Goal: Task Accomplishment & Management: Manage account settings

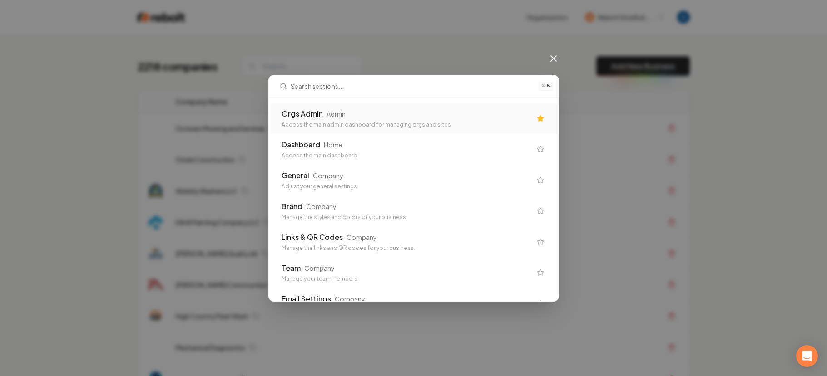
click at [368, 119] on div "Orgs Admin Admin Access the main admin dashboard for managing orgs and sites" at bounding box center [406, 118] width 250 height 20
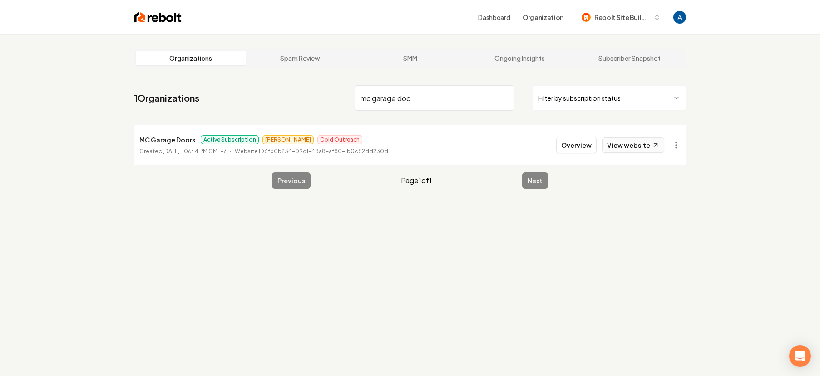
type input "mc garage doo"
click at [636, 148] on link "View website" at bounding box center [633, 145] width 62 height 15
click at [584, 143] on button "Overview" at bounding box center [576, 145] width 40 height 16
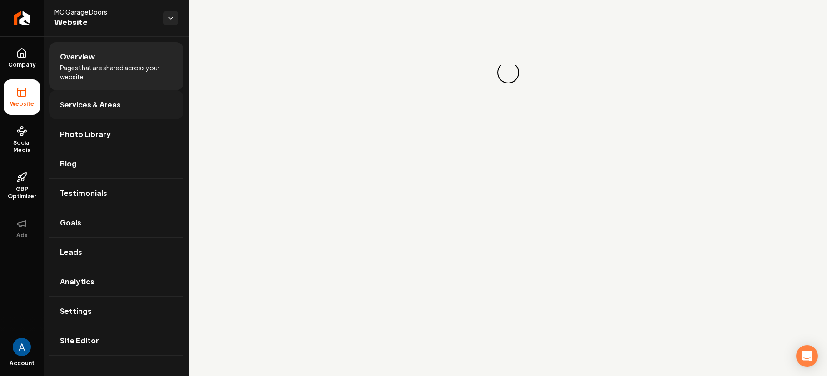
click at [88, 111] on link "Services & Areas" at bounding box center [116, 104] width 134 height 29
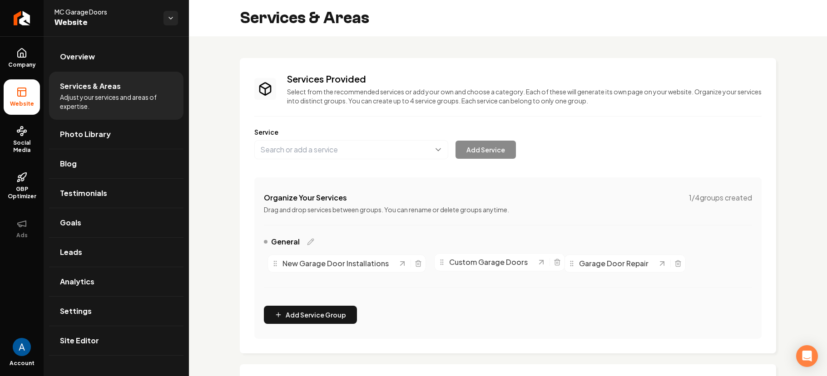
drag, startPoint x: 463, startPoint y: 268, endPoint x: 467, endPoint y: 266, distance: 4.9
click at [467, 266] on span "Custom Garage Doors" at bounding box center [488, 262] width 79 height 11
click at [416, 263] on icon "Main content area" at bounding box center [418, 264] width 4 height 5
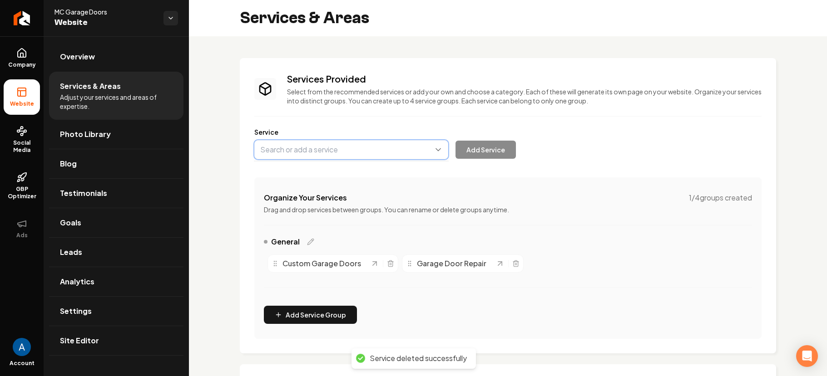
click at [330, 155] on button "Main content area" at bounding box center [351, 149] width 194 height 19
type input "Garage Door Installation"
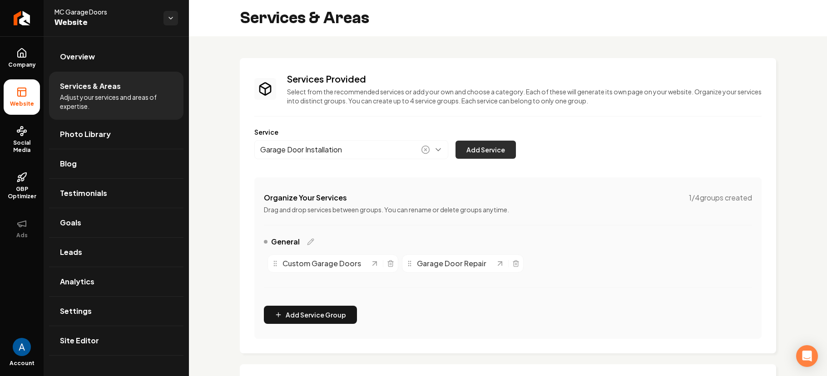
click at [489, 152] on button "Add Service" at bounding box center [485, 150] width 60 height 18
drag, startPoint x: 599, startPoint y: 268, endPoint x: 348, endPoint y: 268, distance: 250.6
click at [348, 268] on span "Garage Door Installation" at bounding box center [334, 263] width 86 height 11
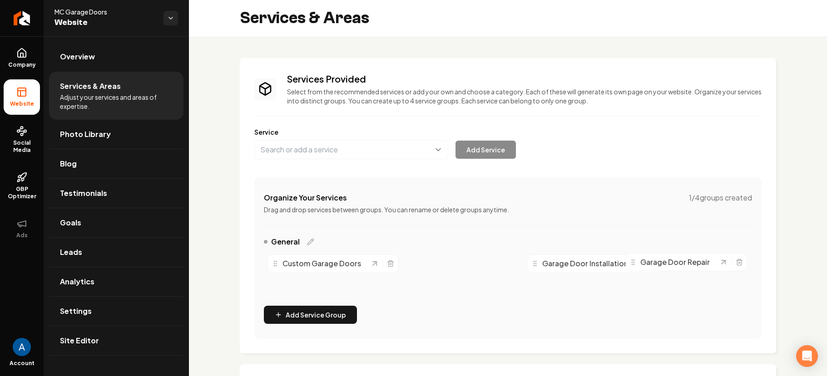
drag, startPoint x: 482, startPoint y: 266, endPoint x: 713, endPoint y: 266, distance: 231.1
click at [710, 266] on span "Garage Door Repair" at bounding box center [674, 262] width 69 height 11
drag, startPoint x: 595, startPoint y: 264, endPoint x: 315, endPoint y: 261, distance: 280.1
click at [315, 261] on span "Garage Door Installation" at bounding box center [305, 260] width 86 height 11
click at [92, 137] on span "Photo Library" at bounding box center [85, 134] width 51 height 11
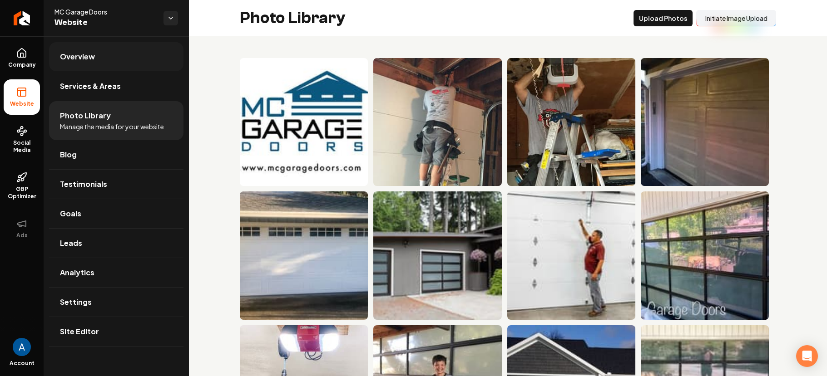
click at [81, 62] on span "Overview" at bounding box center [77, 56] width 35 height 11
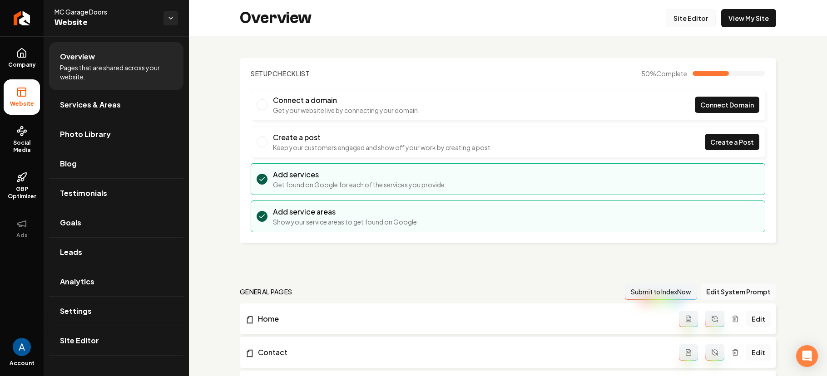
click at [675, 16] on link "Site Editor" at bounding box center [690, 18] width 50 height 18
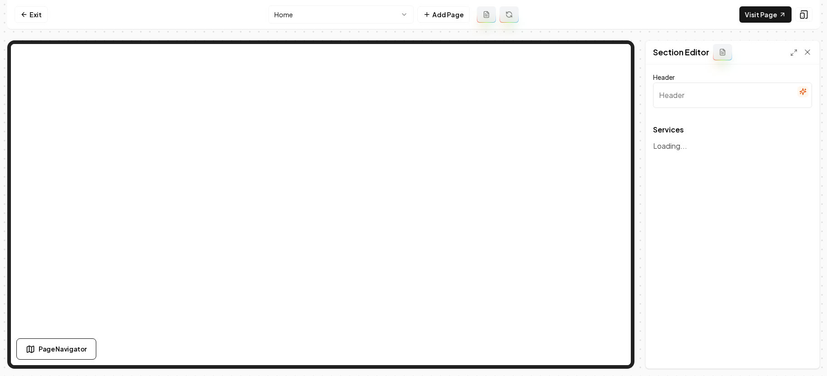
type input "Our Expert Garage Door Services"
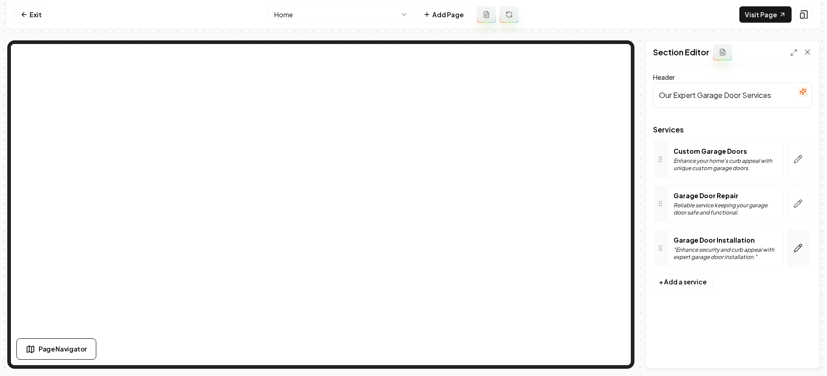
click at [800, 252] on icon "button" at bounding box center [797, 248] width 9 height 9
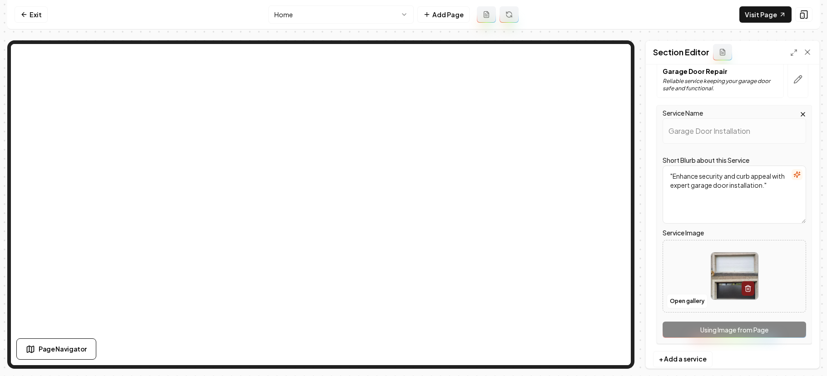
scroll to position [142, 0]
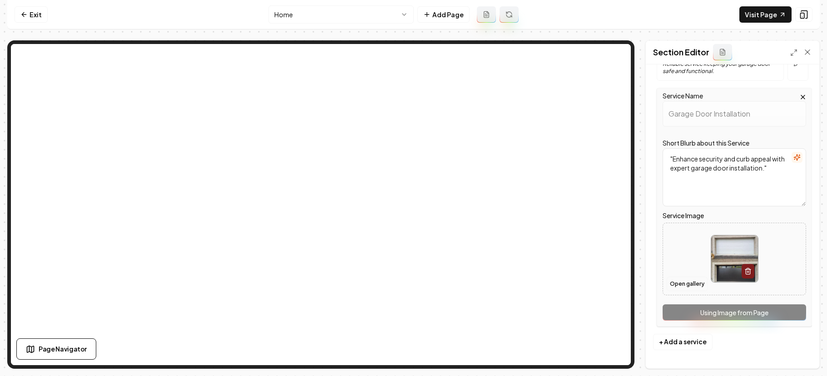
click at [677, 284] on button "Open gallery" at bounding box center [686, 284] width 41 height 15
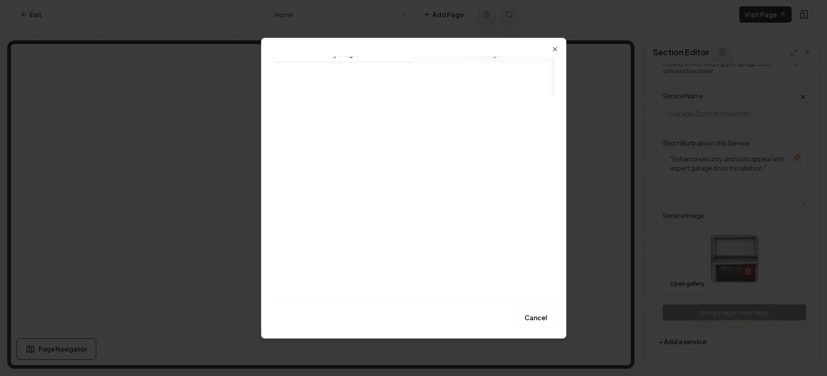
scroll to position [13, 0]
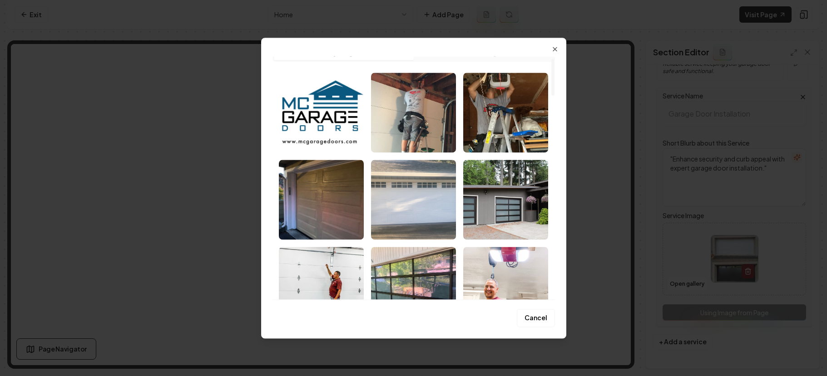
click at [411, 206] on img "Select image image_68b7459b5c7cd75eb8192630.jpeg" at bounding box center [413, 200] width 85 height 80
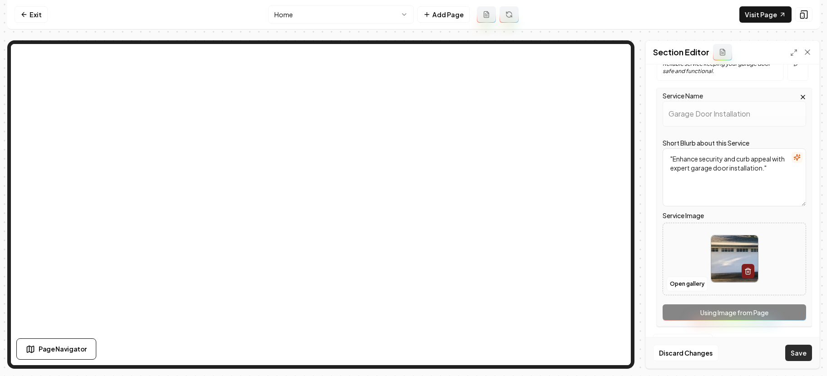
click at [801, 354] on button "Save" at bounding box center [798, 353] width 27 height 16
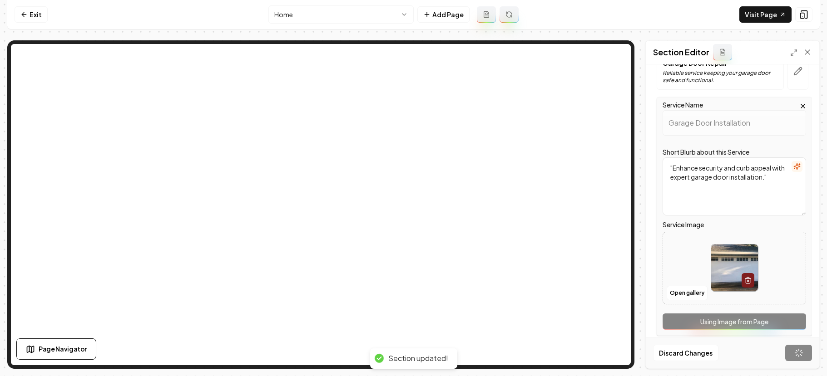
scroll to position [0, 0]
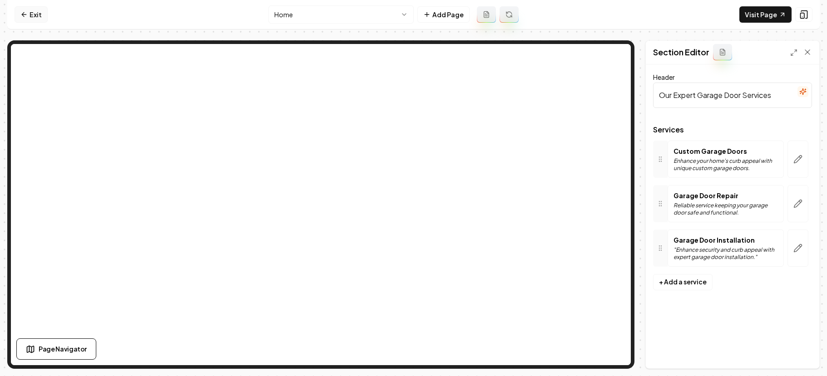
click at [33, 17] on link "Exit" at bounding box center [31, 14] width 33 height 16
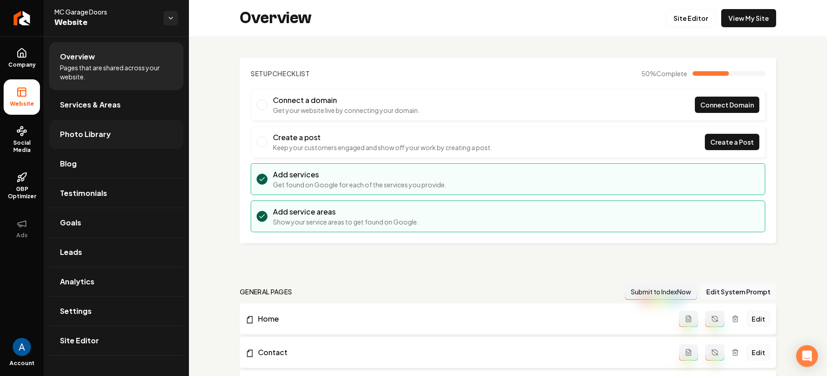
click at [75, 134] on span "Photo Library" at bounding box center [85, 134] width 51 height 11
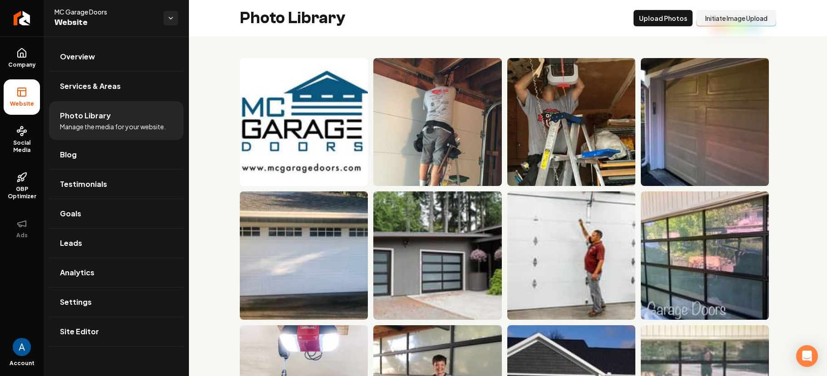
click at [734, 24] on button "Initiate Image Upload" at bounding box center [736, 18] width 80 height 16
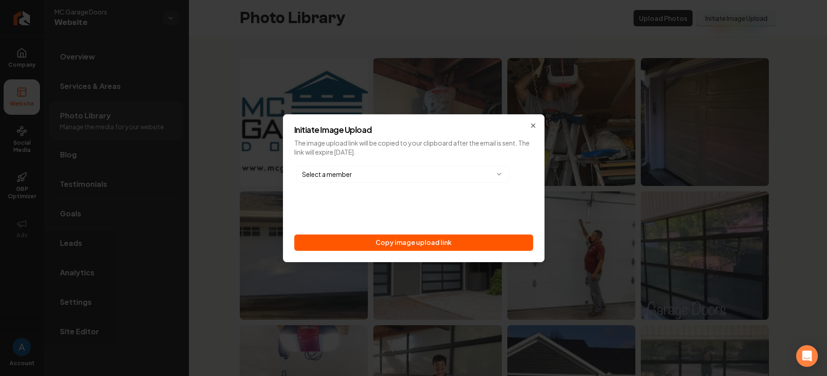
click at [397, 173] on body "Company Website Social Media GBP Optimizer Ads Account MC Garage Doors Website …" at bounding box center [413, 188] width 827 height 376
click at [501, 202] on div "matthew@mcgaragedoors.com" at bounding box center [402, 194] width 212 height 18
click at [523, 207] on body "Company Website Social Media GBP Optimizer Ads Account MC Garage Doors Website …" at bounding box center [413, 188] width 827 height 376
click at [424, 176] on body "Company Website Social Media GBP Optimizer Ads Account MC Garage Doors Website …" at bounding box center [413, 188] width 827 height 376
click at [523, 176] on icon "button" at bounding box center [521, 174] width 7 height 7
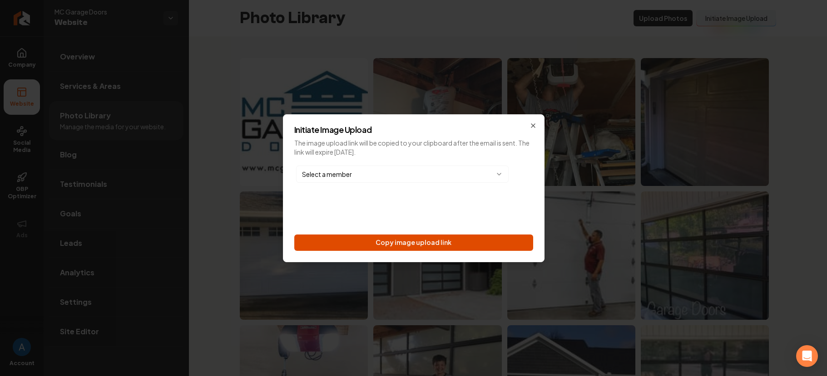
click at [424, 245] on button "Copy image upload link" at bounding box center [413, 243] width 239 height 16
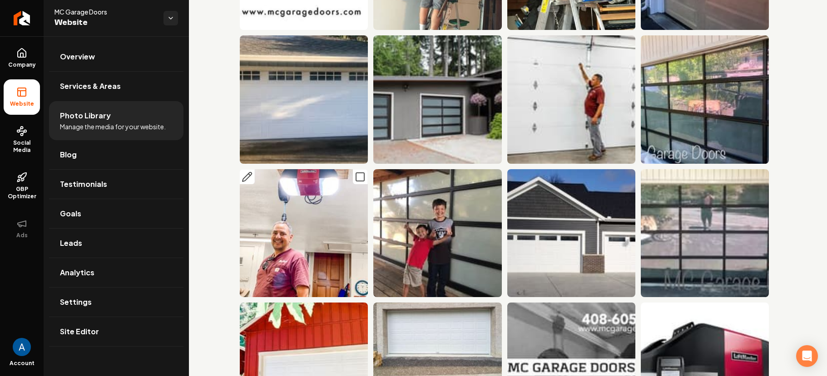
scroll to position [170, 0]
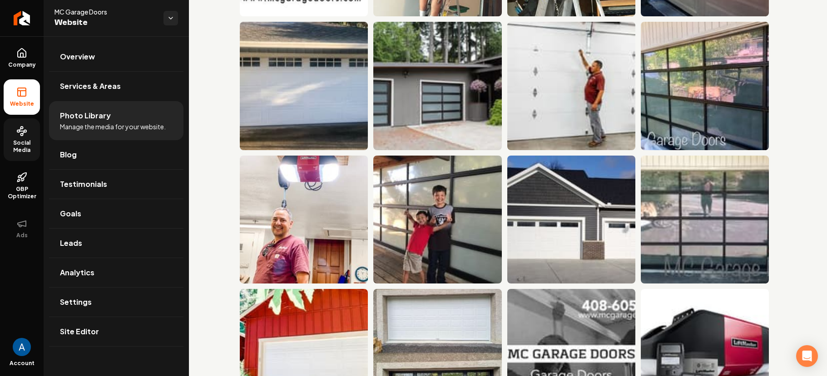
click at [19, 136] on icon at bounding box center [21, 131] width 11 height 11
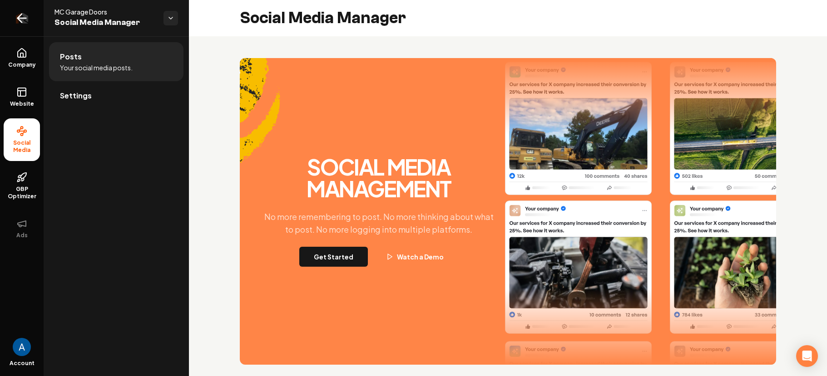
click at [18, 15] on icon "Return to dashboard" at bounding box center [22, 18] width 15 height 15
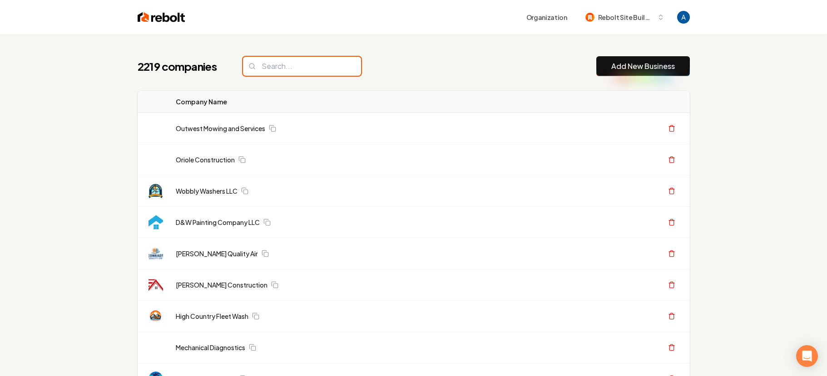
click at [286, 71] on input "search" at bounding box center [302, 66] width 118 height 19
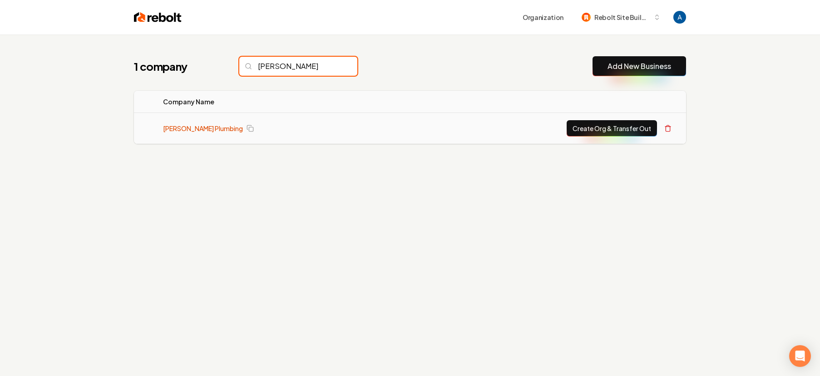
type input "varnado"
click at [204, 132] on link "Varnadore Plumbing" at bounding box center [203, 128] width 80 height 9
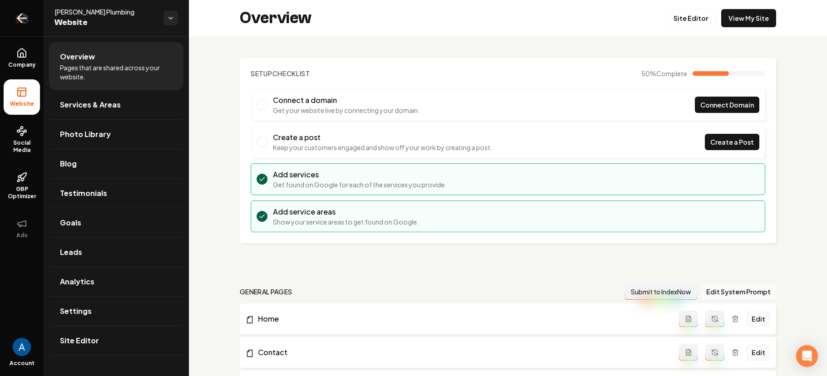
click at [21, 18] on icon "Return to dashboard" at bounding box center [22, 18] width 9 height 0
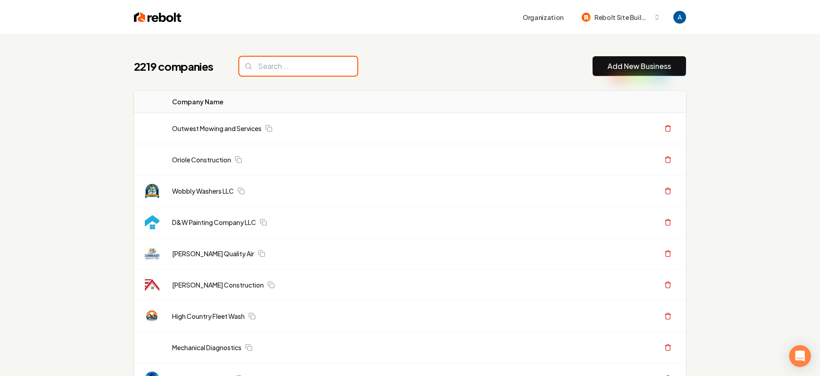
click at [295, 70] on input "search" at bounding box center [298, 66] width 118 height 19
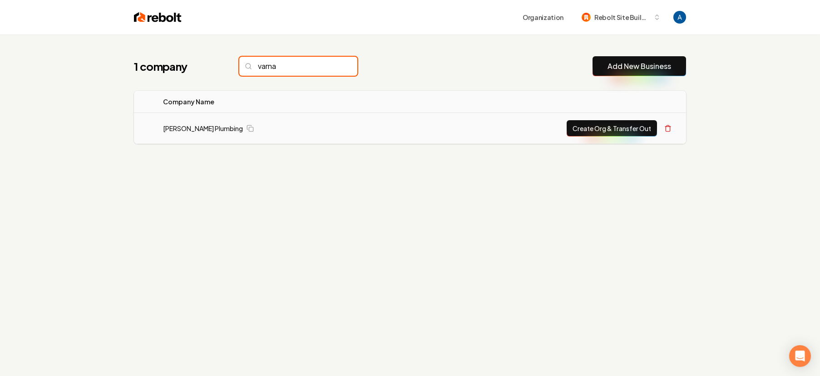
type input "varna"
click at [620, 128] on button "Create Org & Transfer Out" at bounding box center [612, 128] width 90 height 16
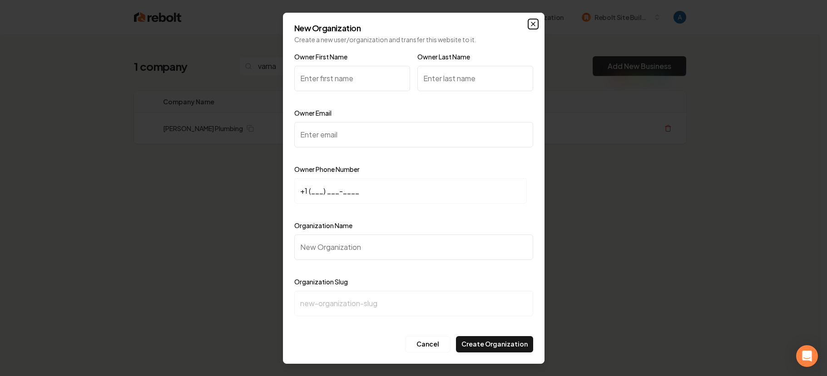
click at [534, 25] on icon "button" at bounding box center [533, 24] width 4 height 4
